Goal: Task Accomplishment & Management: Complete application form

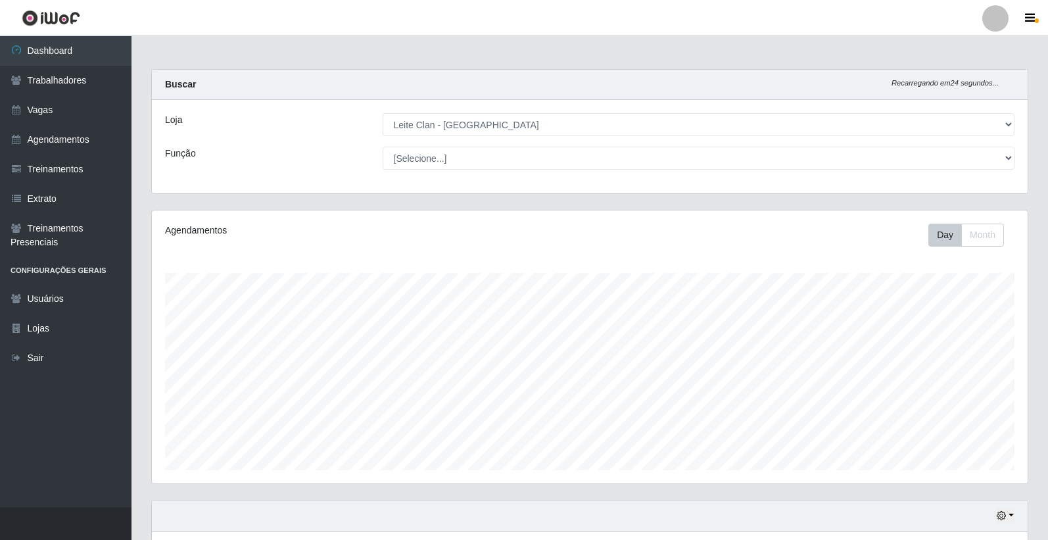
select select "452"
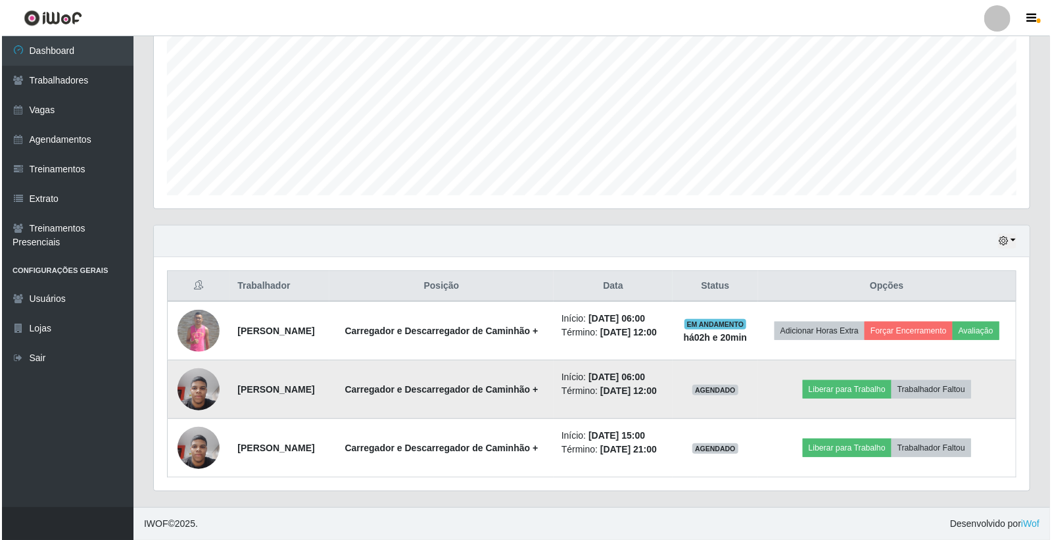
scroll to position [272, 875]
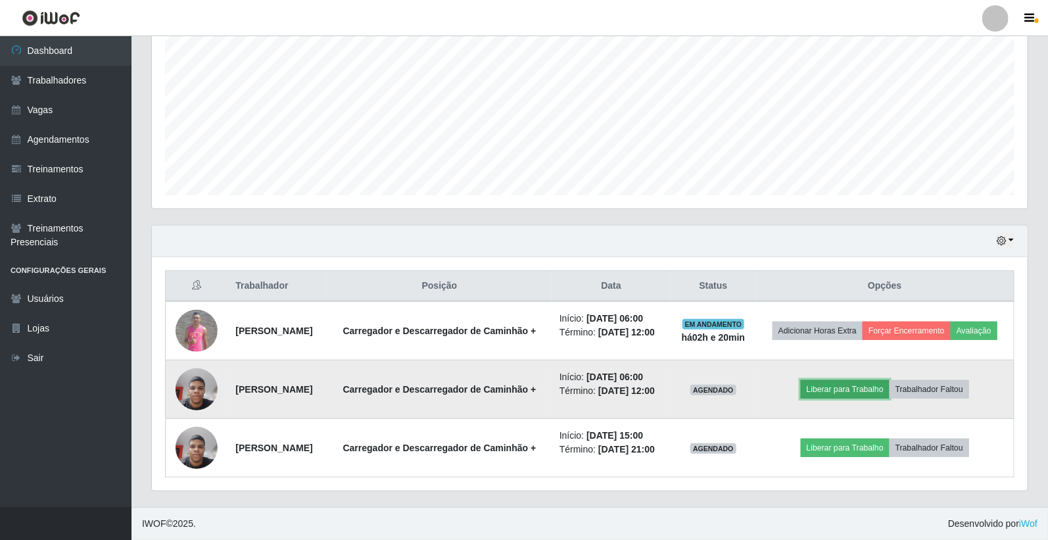
click at [845, 380] on button "Liberar para Trabalho" at bounding box center [845, 389] width 89 height 18
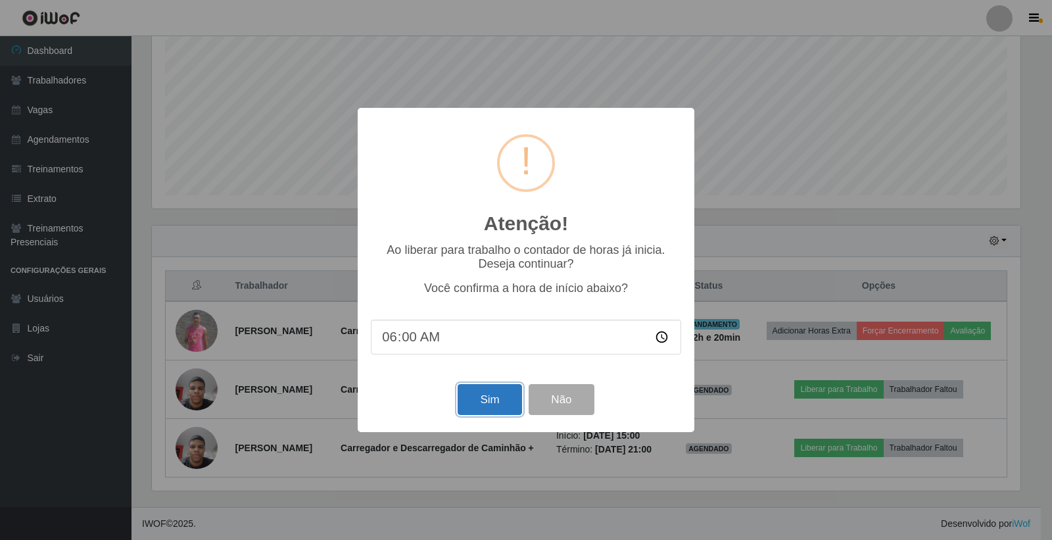
click at [485, 410] on button "Sim" at bounding box center [489, 399] width 64 height 31
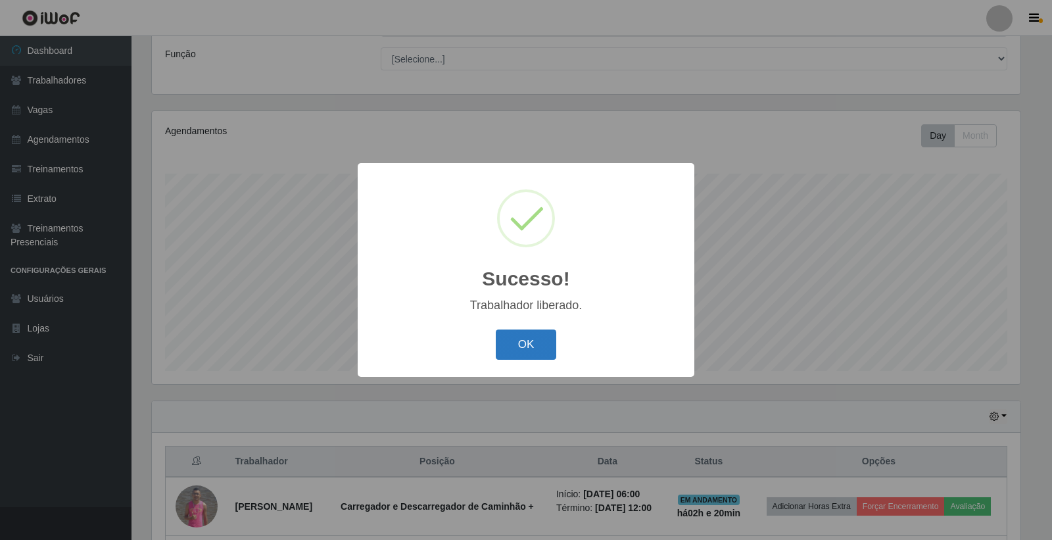
click at [542, 334] on button "OK" at bounding box center [526, 344] width 61 height 31
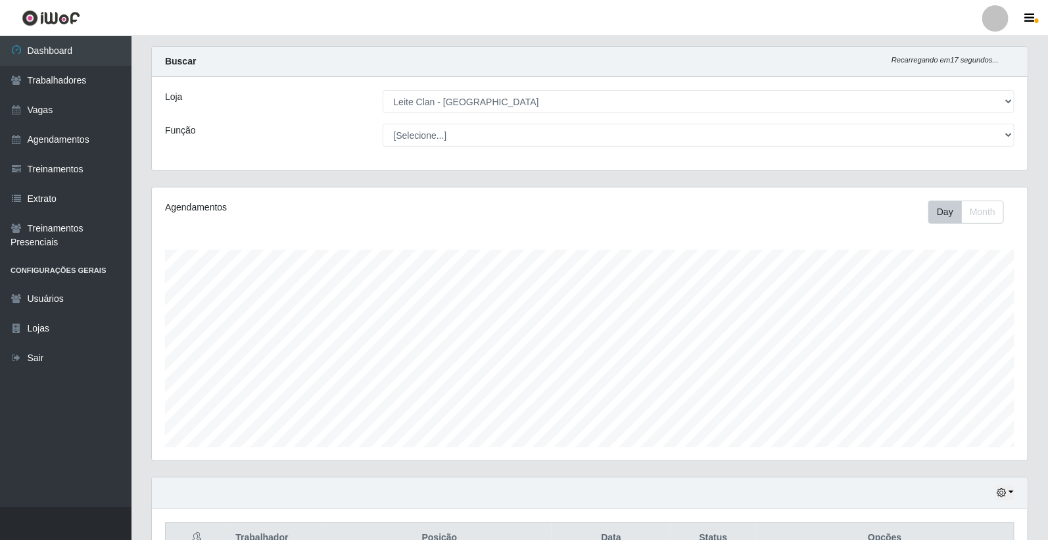
scroll to position [12, 0]
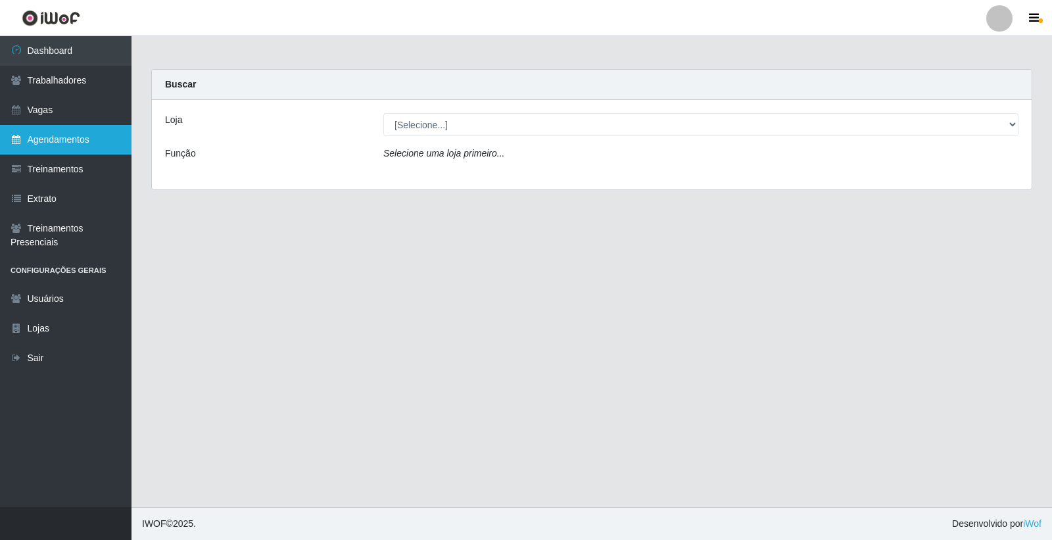
click at [61, 131] on link "Agendamentos" at bounding box center [65, 140] width 131 height 30
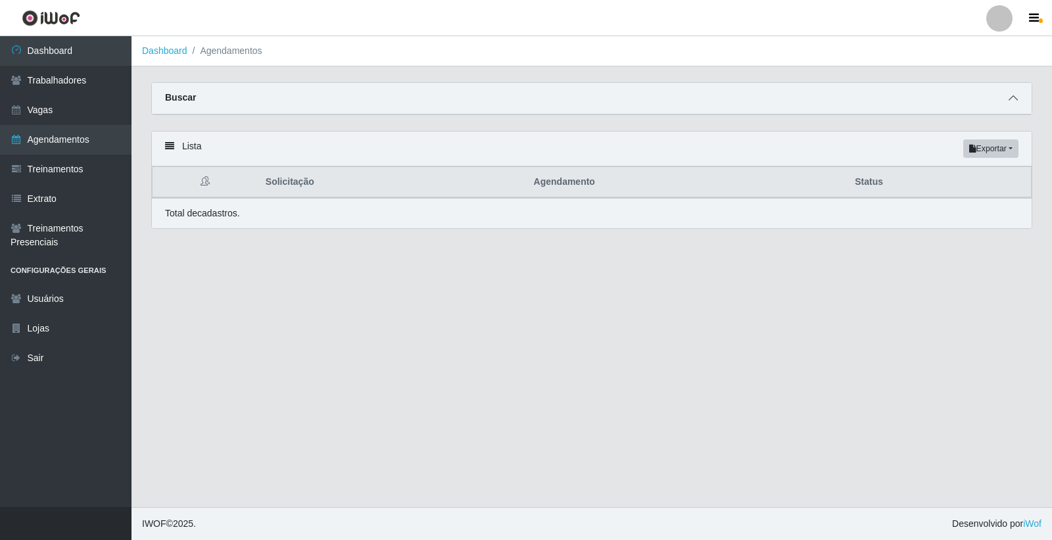
click at [1007, 91] on span at bounding box center [1013, 98] width 16 height 15
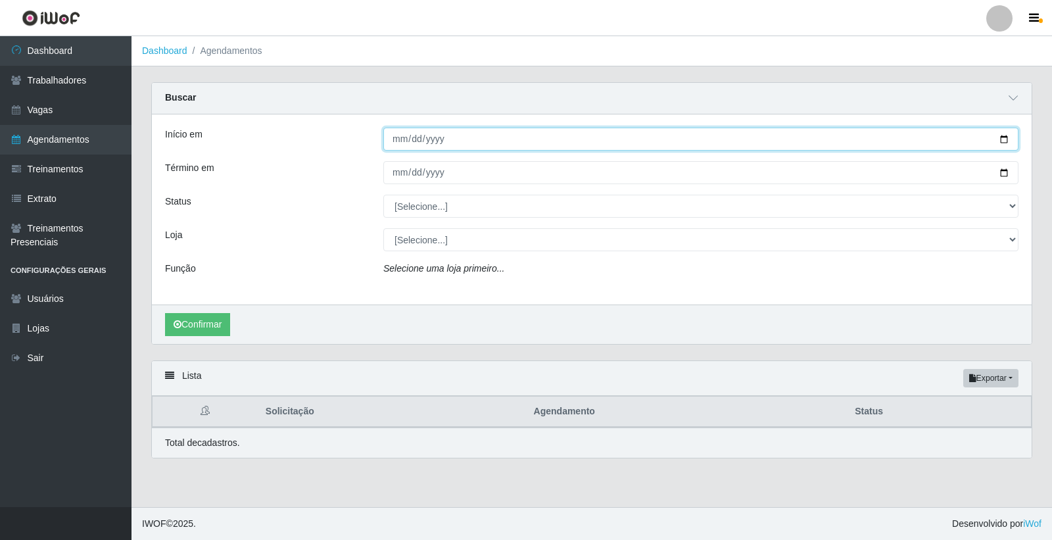
click at [392, 139] on input "Início em" at bounding box center [700, 139] width 635 height 23
type input "2025-10-20"
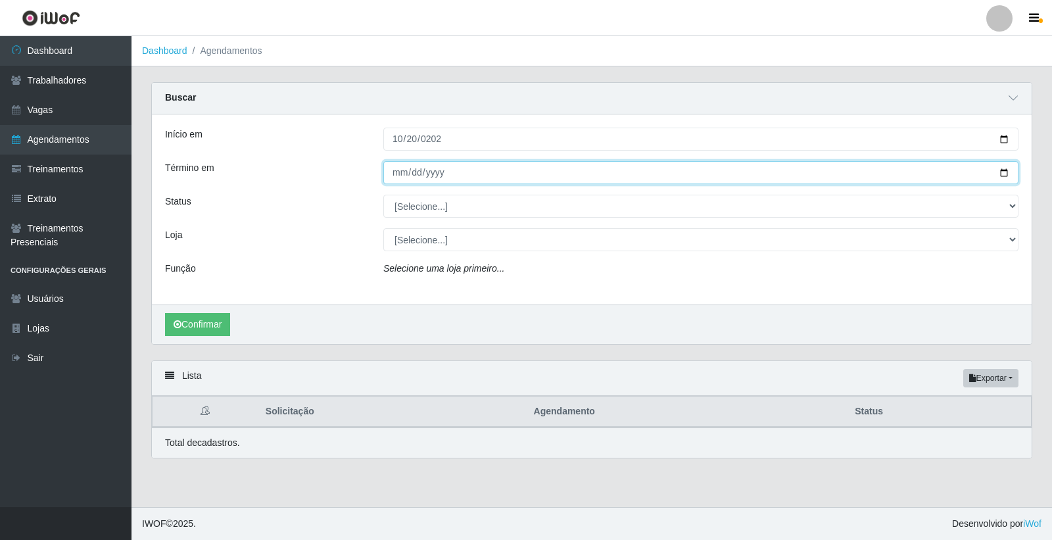
click at [408, 175] on input "Término em" at bounding box center [700, 172] width 635 height 23
click at [386, 171] on input "Término em" at bounding box center [700, 172] width 635 height 23
click at [399, 172] on input "Término em" at bounding box center [700, 172] width 635 height 23
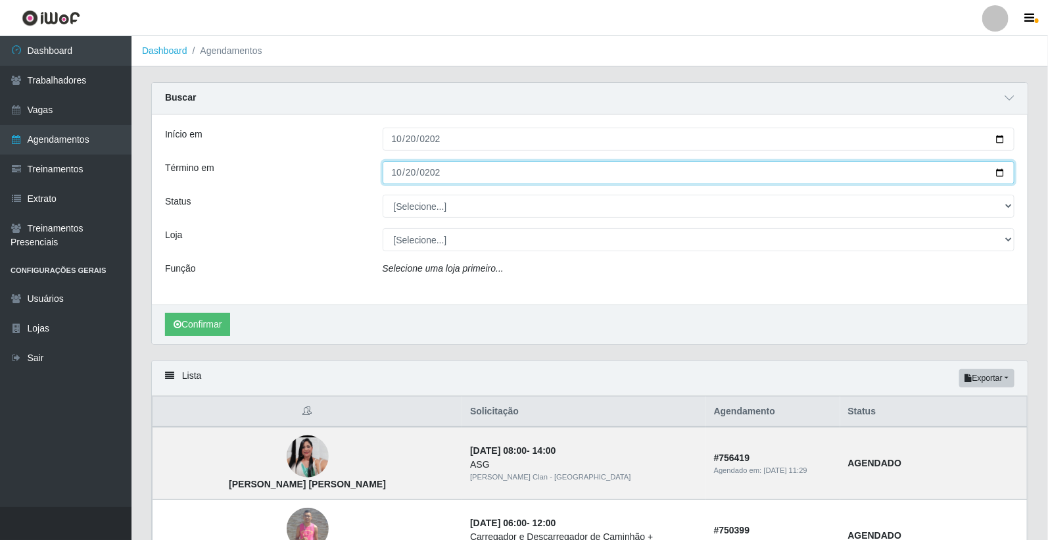
type input "2025-10-20"
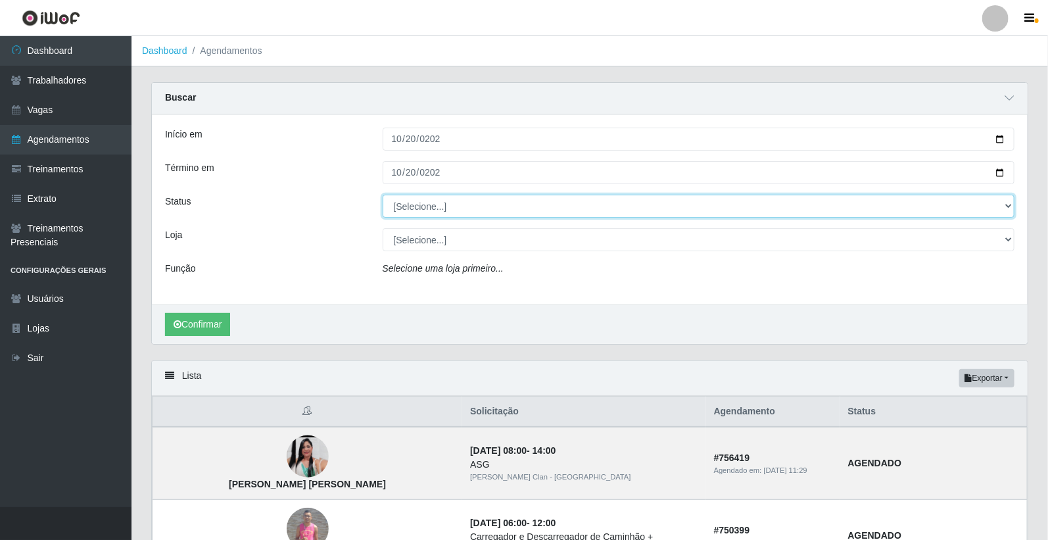
click at [423, 204] on select "[Selecione...] AGENDADO AGUARDANDO LIBERAR EM ANDAMENTO EM REVISÃO FINALIZADO C…" at bounding box center [699, 206] width 632 height 23
select select "AGENDADO"
click at [383, 195] on select "[Selecione...] AGENDADO AGUARDANDO LIBERAR EM ANDAMENTO EM REVISÃO FINALIZADO C…" at bounding box center [699, 206] width 632 height 23
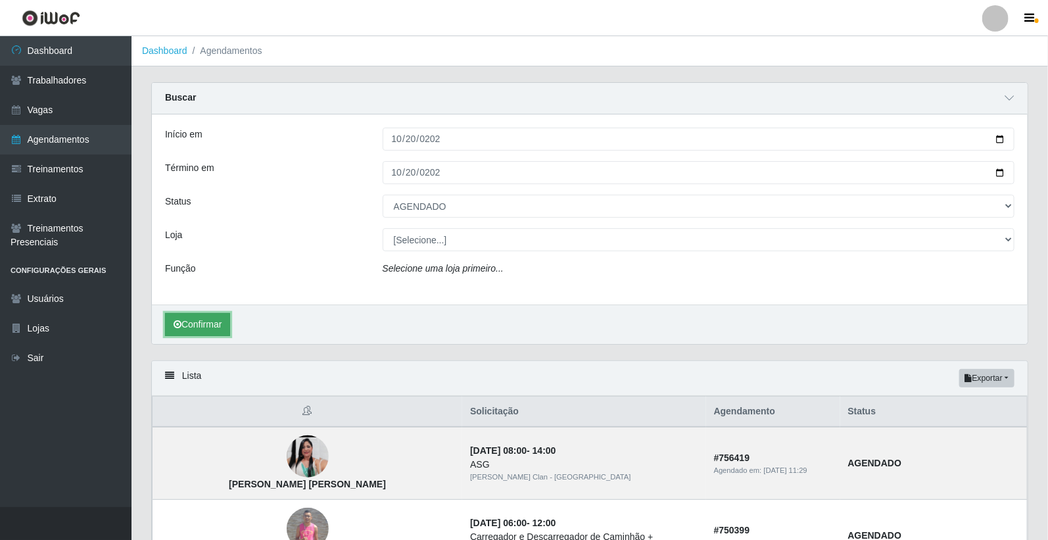
click at [211, 327] on button "Confirmar" at bounding box center [197, 324] width 65 height 23
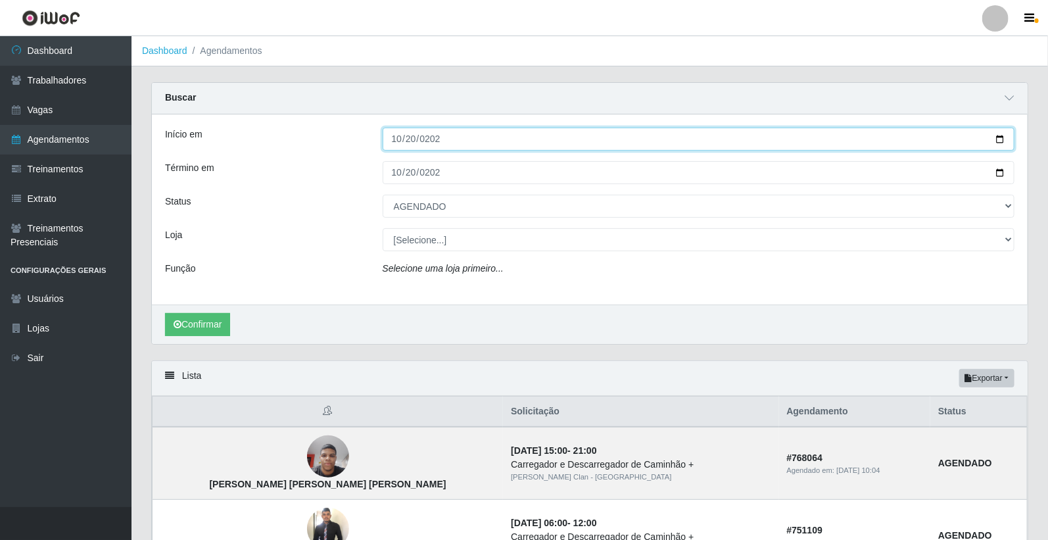
click at [399, 142] on input "2025-10-20" at bounding box center [699, 139] width 632 height 23
type input "2025-10-16"
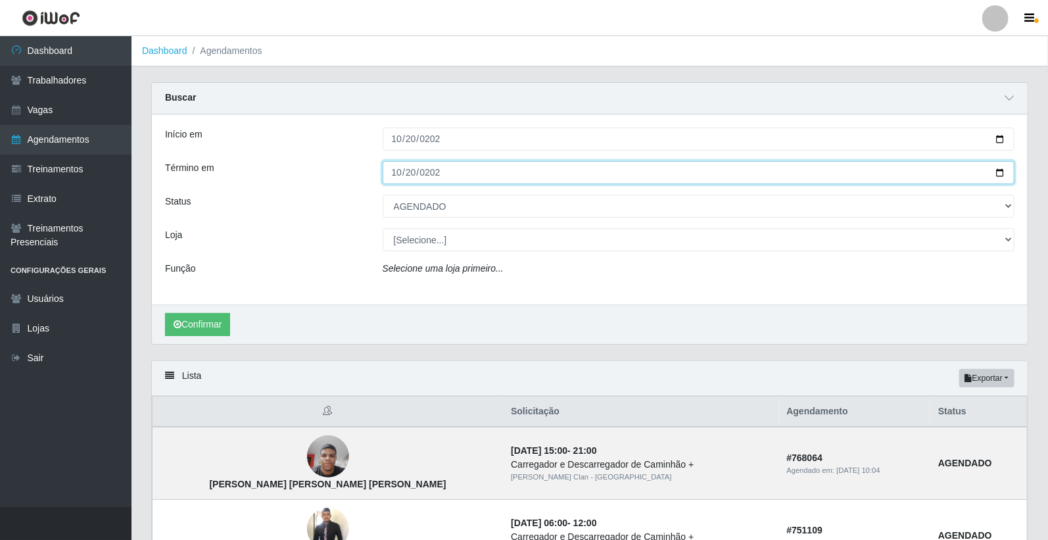
click at [398, 175] on input "2025-10-20" at bounding box center [699, 172] width 632 height 23
type input "2025-10-16"
click at [165, 313] on button "Confirmar" at bounding box center [197, 324] width 65 height 23
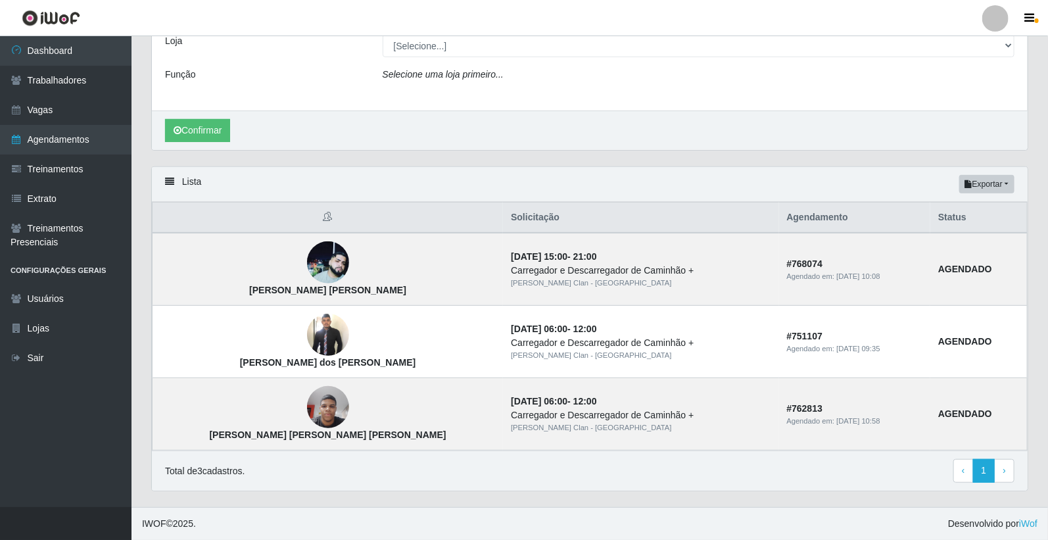
scroll to position [195, 0]
